Goal: Check status: Check status

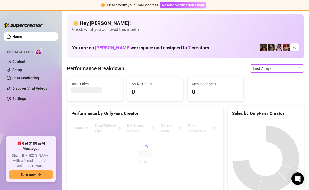
click at [274, 67] on span "Last 7 days" at bounding box center [277, 69] width 48 height 8
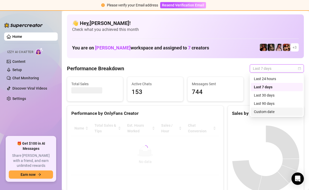
click at [266, 112] on div "Custom date" at bounding box center [277, 112] width 46 height 6
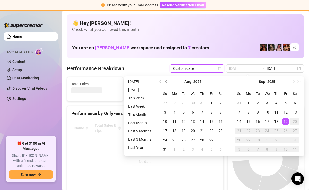
click at [286, 121] on div "19" at bounding box center [286, 122] width 6 height 6
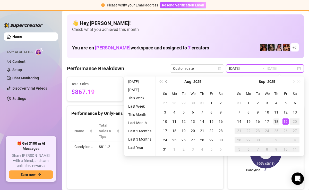
type input "[DATE]"
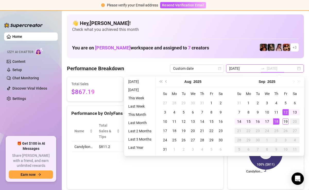
type input "[DATE]"
click at [285, 121] on div "19" at bounding box center [286, 122] width 6 height 6
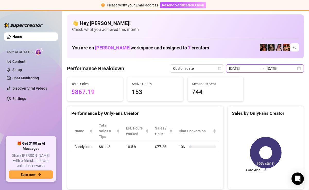
click at [259, 66] on input "[DATE]" at bounding box center [243, 69] width 29 height 6
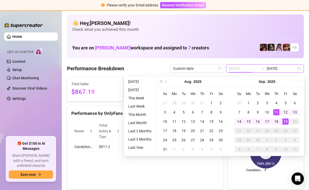
type input "[DATE]"
click at [285, 121] on div "19" at bounding box center [286, 122] width 6 height 6
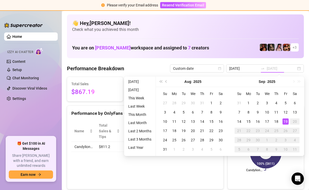
click at [285, 121] on div "19" at bounding box center [286, 122] width 6 height 6
type input "[DATE]"
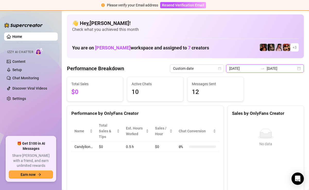
click at [275, 69] on input "[DATE]" at bounding box center [281, 69] width 29 height 6
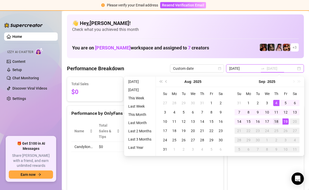
type input "[DATE]"
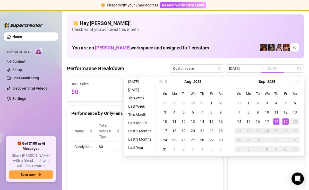
click at [276, 121] on div "18" at bounding box center [276, 122] width 6 height 6
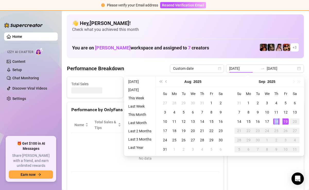
type input "[DATE]"
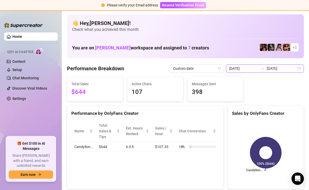
click at [283, 70] on input "[DATE]" at bounding box center [281, 69] width 29 height 6
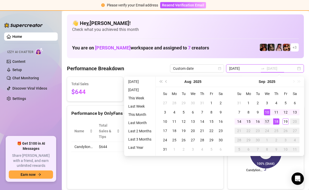
type input "[DATE]"
click at [268, 121] on div "17" at bounding box center [267, 122] width 6 height 6
type input "[DATE]"
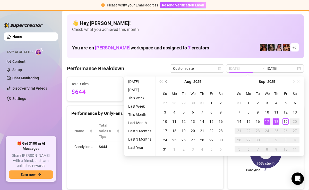
click at [275, 122] on div "18" at bounding box center [276, 122] width 6 height 6
type input "[DATE]"
